Goal: Entertainment & Leisure: Consume media (video, audio)

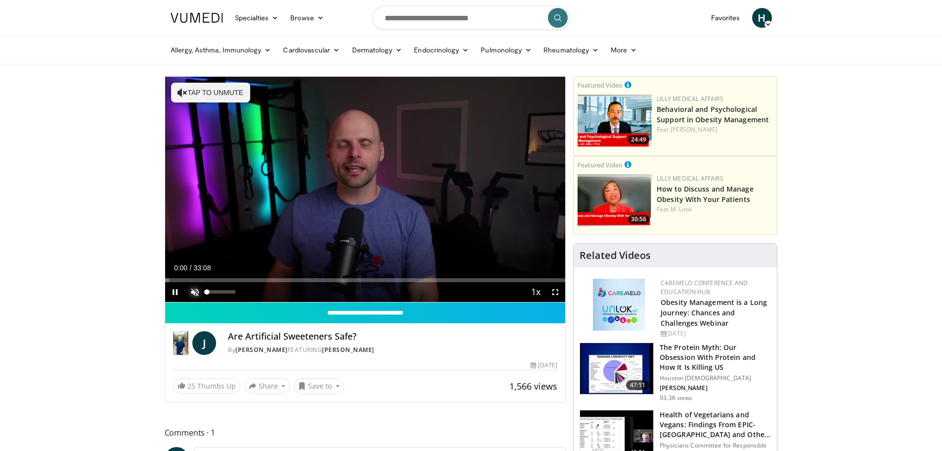
click at [191, 292] on span "Video Player" at bounding box center [195, 292] width 20 height 20
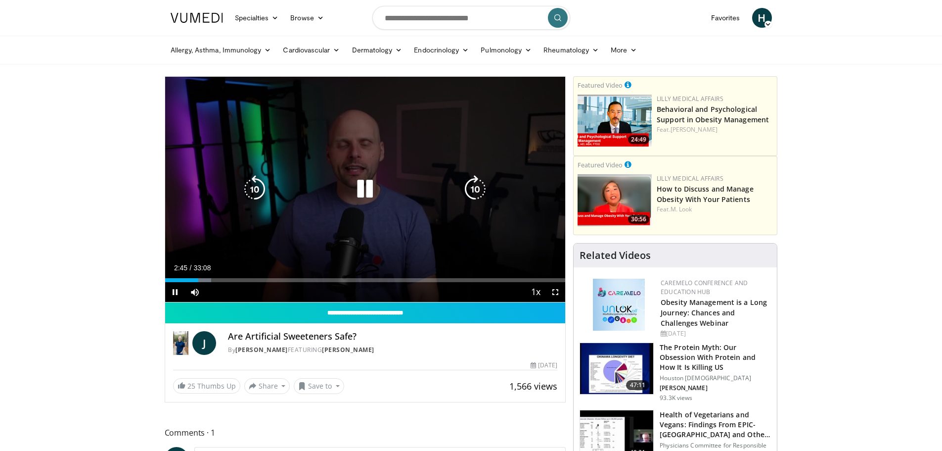
click at [362, 184] on icon "Video Player" at bounding box center [365, 189] width 28 height 28
drag, startPoint x: 364, startPoint y: 185, endPoint x: 369, endPoint y: 192, distance: 8.5
click at [364, 185] on icon "Video Player" at bounding box center [365, 189] width 28 height 28
click at [368, 189] on icon "Video Player" at bounding box center [365, 189] width 28 height 28
click at [365, 194] on icon "Video Player" at bounding box center [365, 189] width 28 height 28
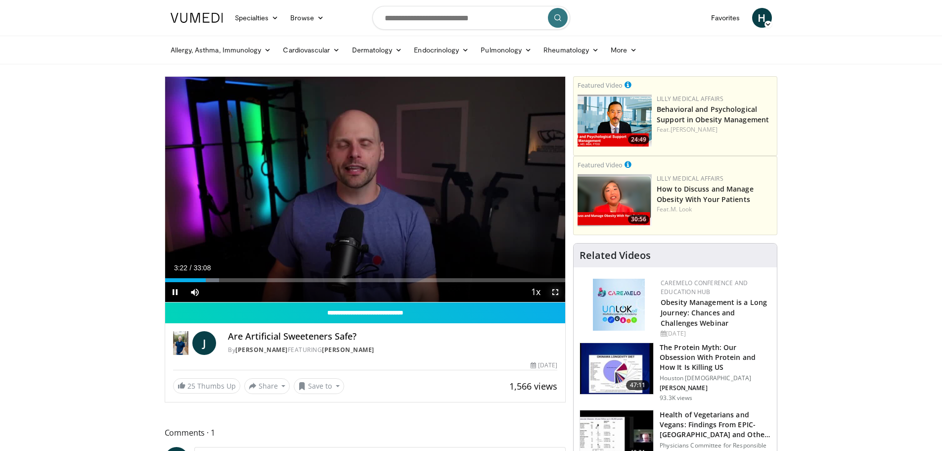
click at [556, 291] on span "Video Player" at bounding box center [556, 292] width 20 height 20
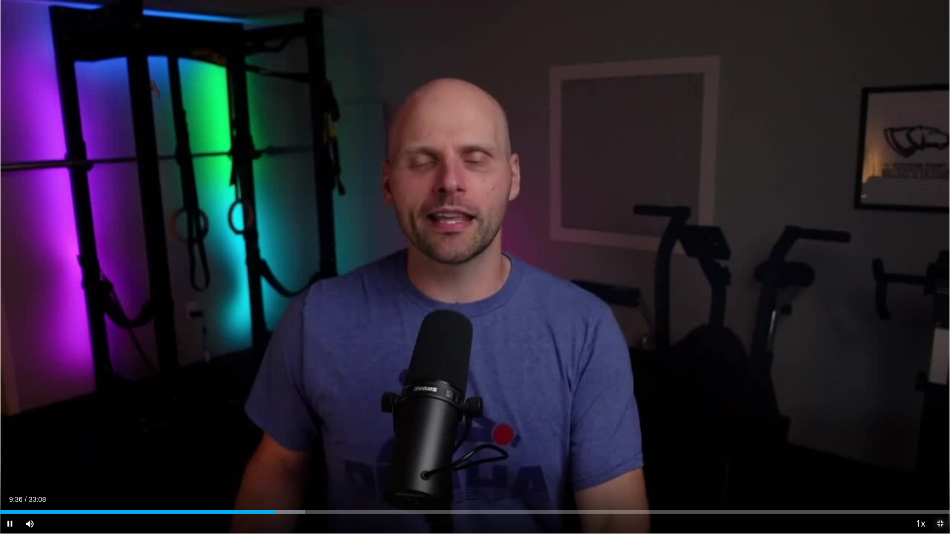
click at [942, 450] on span "Video Player" at bounding box center [940, 524] width 20 height 20
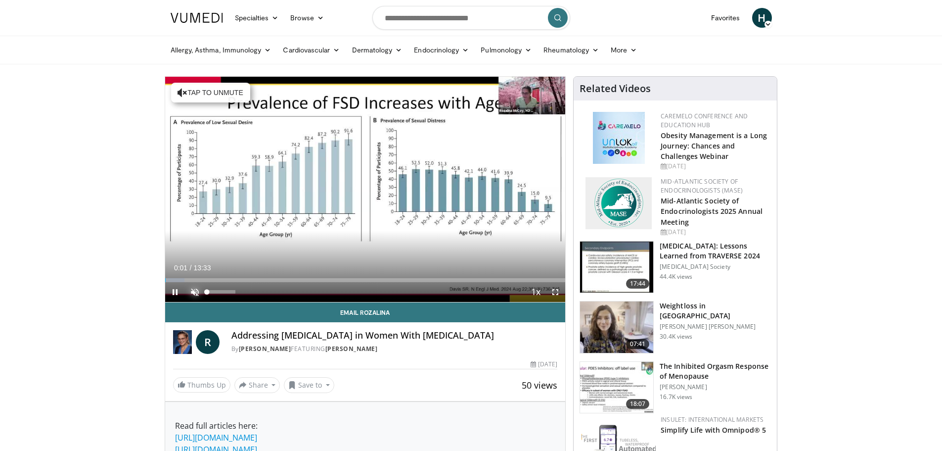
click at [189, 288] on span "Video Player" at bounding box center [195, 292] width 20 height 20
click at [553, 292] on span "Video Player" at bounding box center [556, 292] width 20 height 20
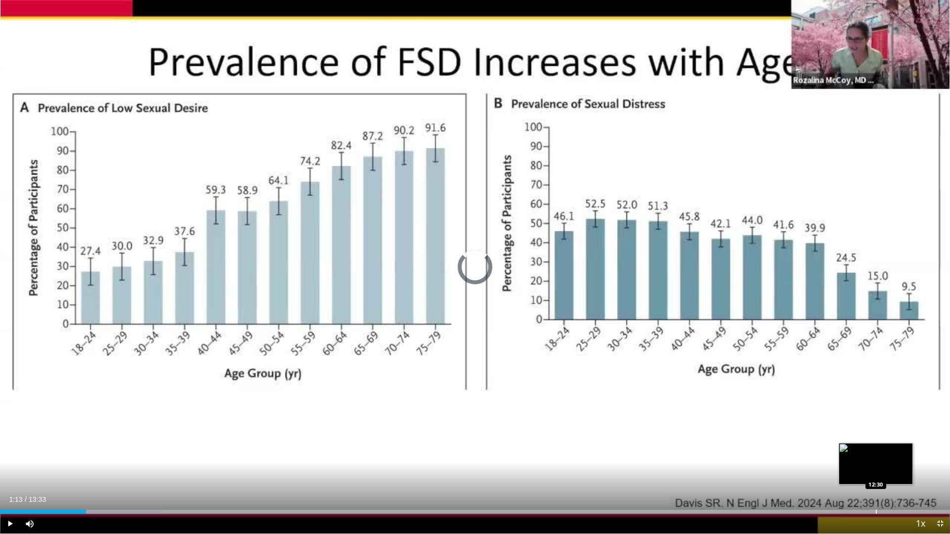
click at [877, 450] on div "Loaded : 17.06% 01:13 12:30" at bounding box center [475, 509] width 950 height 9
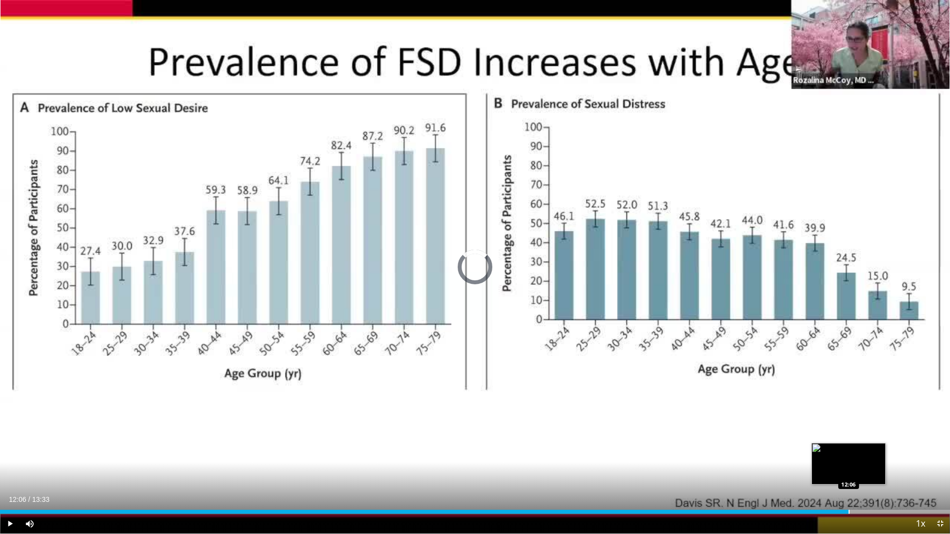
click at [848, 450] on div "Progress Bar" at bounding box center [848, 512] width 1 height 4
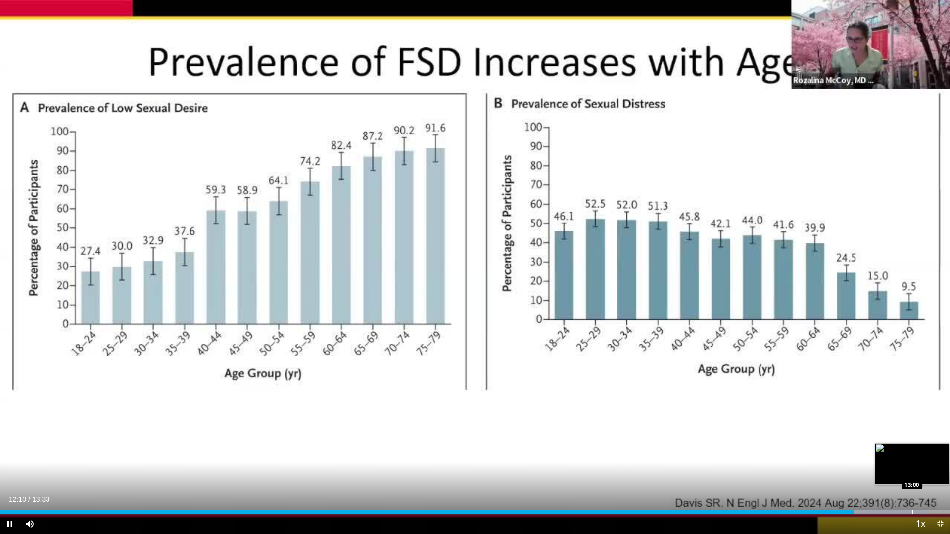
click at [912, 450] on div "Loaded : 97.53% 12:11 13:00" at bounding box center [475, 509] width 950 height 9
click at [938, 450] on div "Loaded : 100.00% 13:02 13:23" at bounding box center [475, 509] width 950 height 9
click at [936, 450] on span "Video Player" at bounding box center [940, 524] width 20 height 20
